Goal: Information Seeking & Learning: Learn about a topic

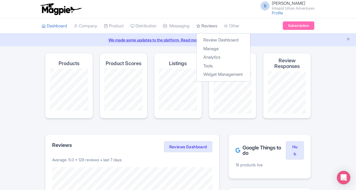
click at [212, 25] on link "Reviews" at bounding box center [206, 25] width 21 height 15
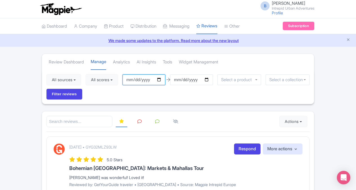
click at [160, 79] on input "2025-06-13" at bounding box center [143, 79] width 43 height 11
type input "[DATE]"
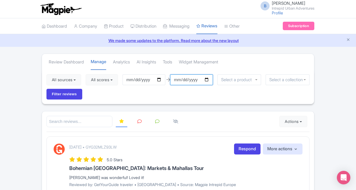
click at [209, 80] on input "[DATE]" at bounding box center [191, 79] width 43 height 11
type input "[DATE]"
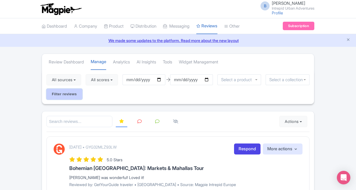
click at [70, 93] on input "Filter reviews" at bounding box center [64, 94] width 36 height 11
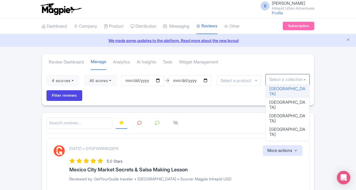
click at [282, 80] on input "select-one" at bounding box center [287, 79] width 37 height 5
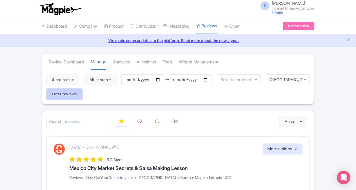
click at [61, 93] on input "Filter reviews" at bounding box center [64, 94] width 36 height 11
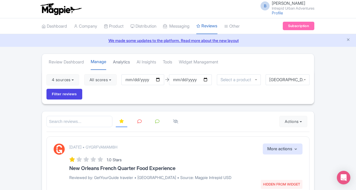
click at [125, 61] on link "Analytics" at bounding box center [121, 61] width 17 height 15
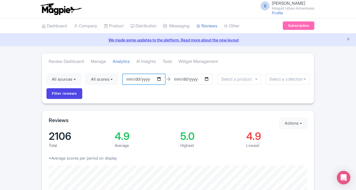
click at [160, 79] on input "2025-06-13" at bounding box center [143, 79] width 43 height 11
type input "[DATE]"
click at [209, 78] on input "2025-09-12" at bounding box center [191, 79] width 43 height 11
type input "2025-08-31"
click at [276, 78] on input "select-one" at bounding box center [287, 79] width 37 height 5
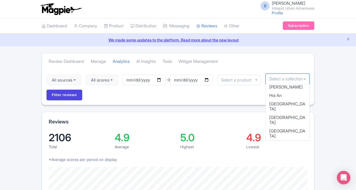
scroll to position [216, 0]
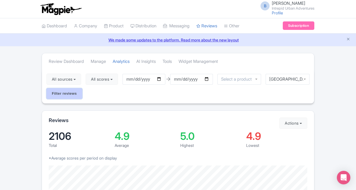
click at [56, 91] on input "Filter reviews" at bounding box center [64, 93] width 36 height 11
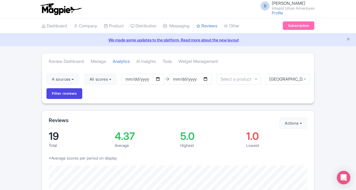
click at [80, 38] on link "We made some updates to the platform. Read more about the new layout" at bounding box center [177, 40] width 349 height 6
click at [316, 37] on link "We made some updates to the platform. Read more about the new layout" at bounding box center [177, 40] width 349 height 6
click at [159, 78] on input "[DATE]" at bounding box center [142, 79] width 43 height 11
type input "2025-09-01"
click at [208, 77] on input "[DATE]" at bounding box center [190, 79] width 43 height 11
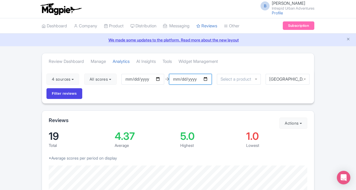
type input "2025-09-12"
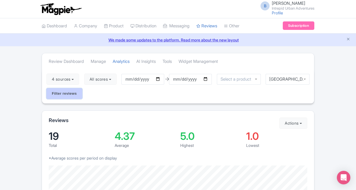
click at [66, 94] on input "Filter reviews" at bounding box center [64, 93] width 36 height 11
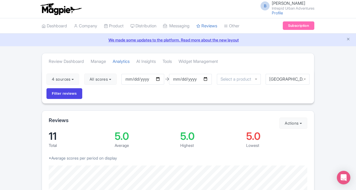
click at [223, 95] on div "4 sources Select all Deselect all Select all Deselect all Urban Adventures - US…" at bounding box center [178, 86] width 272 height 34
click at [253, 93] on div "4 sources Select all Deselect all Select all Deselect all Urban Adventures - US…" at bounding box center [178, 86] width 272 height 34
click at [159, 78] on input "2025-09-01" at bounding box center [142, 79] width 43 height 11
type input "[DATE]"
click at [226, 95] on div "4 sources Select all Deselect all Select all Deselect all Urban Adventures - US…" at bounding box center [178, 86] width 272 height 34
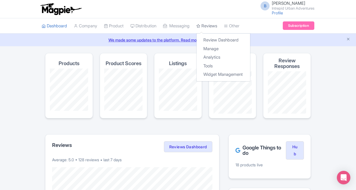
click at [214, 25] on link "Reviews" at bounding box center [206, 25] width 21 height 15
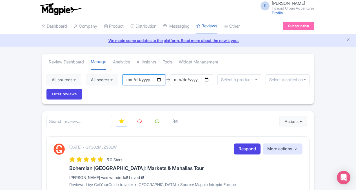
click at [159, 79] on input "[DATE]" at bounding box center [143, 79] width 43 height 11
type input "[DATE]"
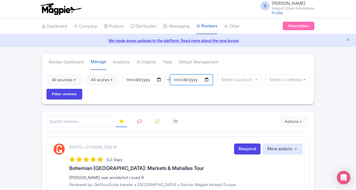
click at [209, 78] on input "2025-09-12" at bounding box center [191, 79] width 43 height 11
type input "[DATE]"
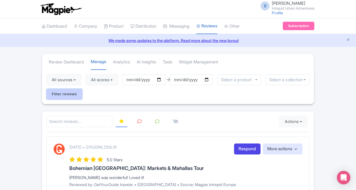
click at [69, 96] on input "Filter reviews" at bounding box center [64, 94] width 36 height 11
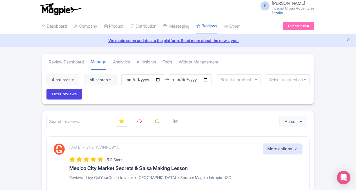
click at [281, 78] on input "select-one" at bounding box center [287, 79] width 37 height 5
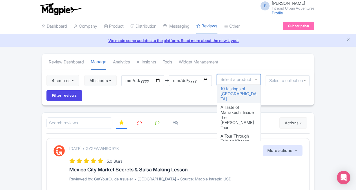
click at [251, 78] on input "select-one" at bounding box center [237, 79] width 34 height 5
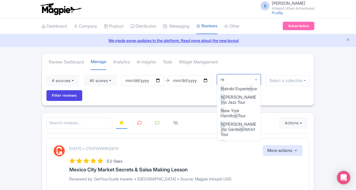
type input "new"
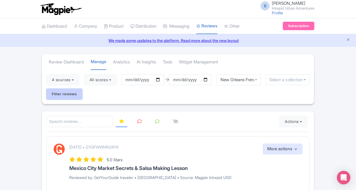
click at [71, 93] on input "Filter reviews" at bounding box center [64, 94] width 36 height 11
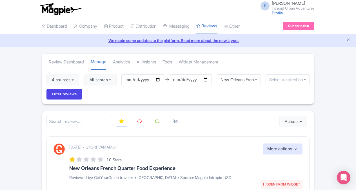
scroll to position [1492, 0]
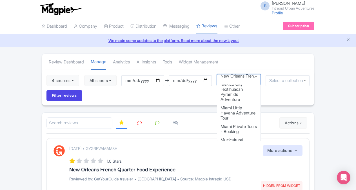
click at [244, 78] on div "New Orleans French Quarter Food Experience" at bounding box center [239, 79] width 44 height 11
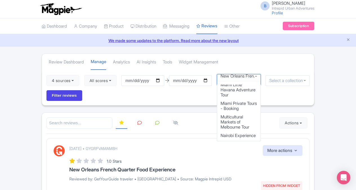
scroll to position [0, 0]
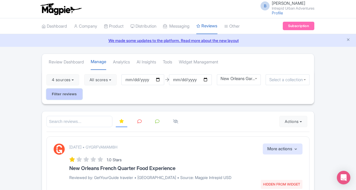
click at [59, 93] on input "Filter reviews" at bounding box center [64, 94] width 36 height 11
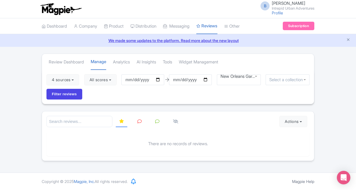
scroll to position [1511, 0]
click at [255, 80] on div "New Orleans Garden District Tour" at bounding box center [239, 79] width 44 height 11
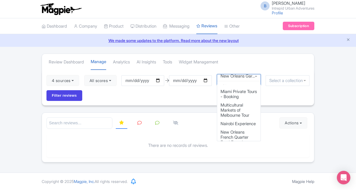
scroll to position [0, 0]
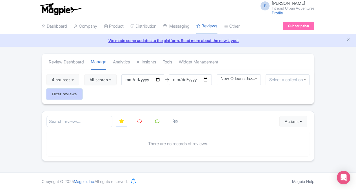
click at [67, 94] on input "Filter reviews" at bounding box center [64, 94] width 36 height 11
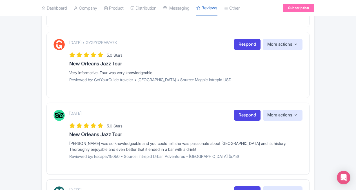
scroll to position [392, 0]
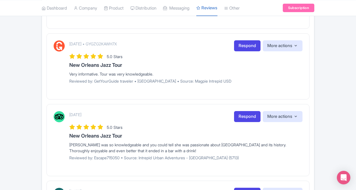
click at [355, 99] on div "Review Dashboard Manage Analytics AI Insights Tools Widget Management 4 sources…" at bounding box center [178, 32] width 356 height 740
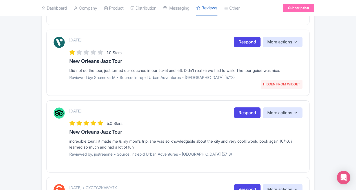
scroll to position [0, 0]
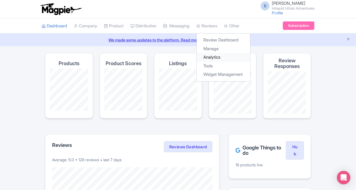
click at [220, 56] on link "Analytics" at bounding box center [222, 57] width 53 height 9
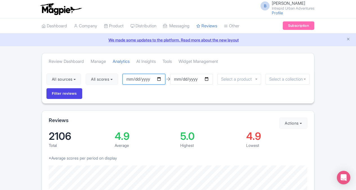
click at [160, 78] on input "2025-06-13" at bounding box center [143, 79] width 43 height 11
type input "[DATE]"
click at [208, 79] on input "2025-09-12" at bounding box center [191, 79] width 43 height 11
type input "[DATE]"
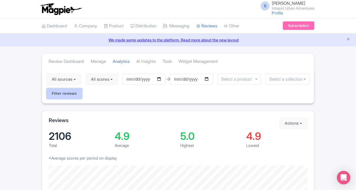
click at [71, 94] on input "Filter reviews" at bounding box center [64, 93] width 36 height 11
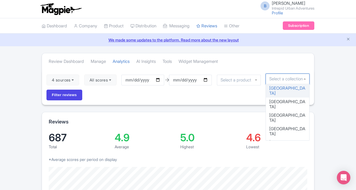
click at [272, 80] on input "select-one" at bounding box center [287, 78] width 37 height 5
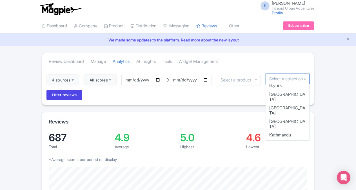
scroll to position [223, 0]
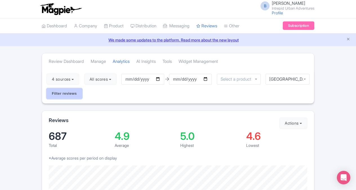
click at [60, 92] on input "Filter reviews" at bounding box center [64, 93] width 36 height 11
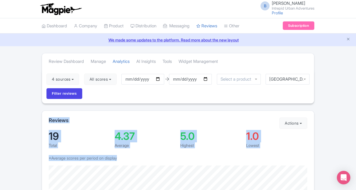
drag, startPoint x: 241, startPoint y: 161, endPoint x: 264, endPoint y: 100, distance: 64.8
click at [229, 89] on div "4 sources Select all Deselect all Select all Deselect all Urban Adventures - US…" at bounding box center [178, 86] width 272 height 34
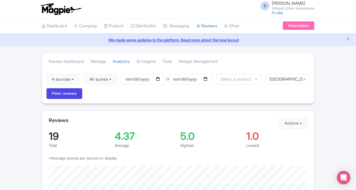
scroll to position [205, 0]
click at [305, 77] on div "[GEOGRAPHIC_DATA]" at bounding box center [287, 75] width 37 height 5
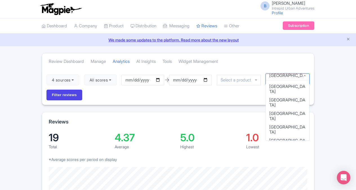
scroll to position [48, 0]
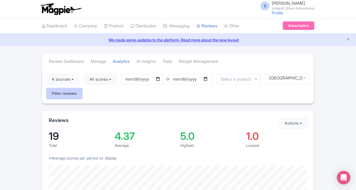
click at [62, 96] on input "Filter reviews" at bounding box center [64, 93] width 36 height 11
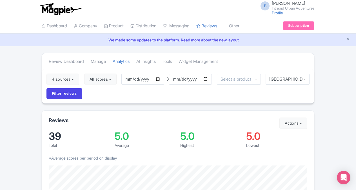
click at [226, 7] on div "B [PERSON_NAME] Intrepid Urban Adventures Profile Users Settings Sign out" at bounding box center [178, 9] width 272 height 16
